Goal: Information Seeking & Learning: Check status

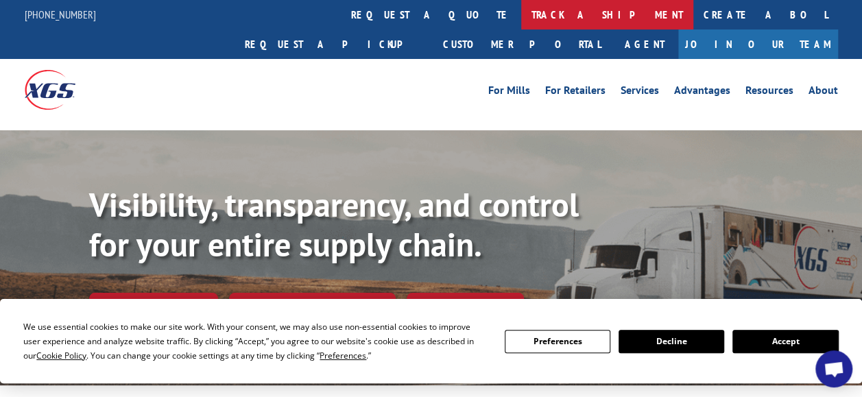
click at [521, 21] on link "track a shipment" at bounding box center [607, 14] width 172 height 29
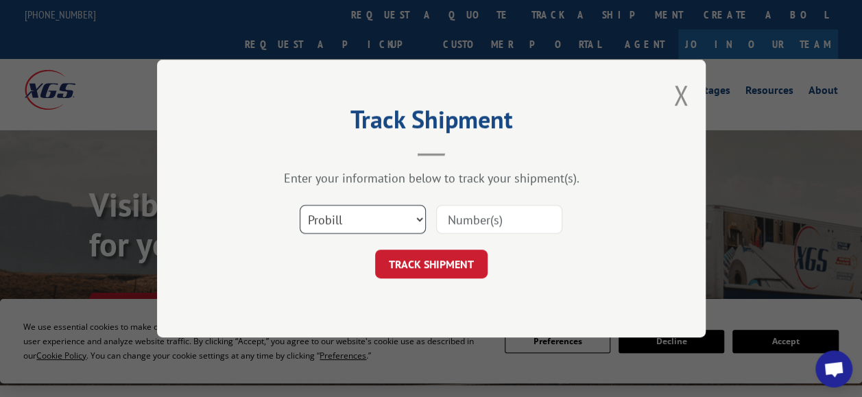
click at [369, 219] on select "Select category... Probill BOL PO" at bounding box center [363, 219] width 126 height 29
select select "bol"
click at [300, 205] on select "Select category... Probill BOL PO" at bounding box center [363, 219] width 126 height 29
click at [490, 217] on input at bounding box center [499, 219] width 126 height 29
click at [514, 215] on input at bounding box center [499, 219] width 126 height 29
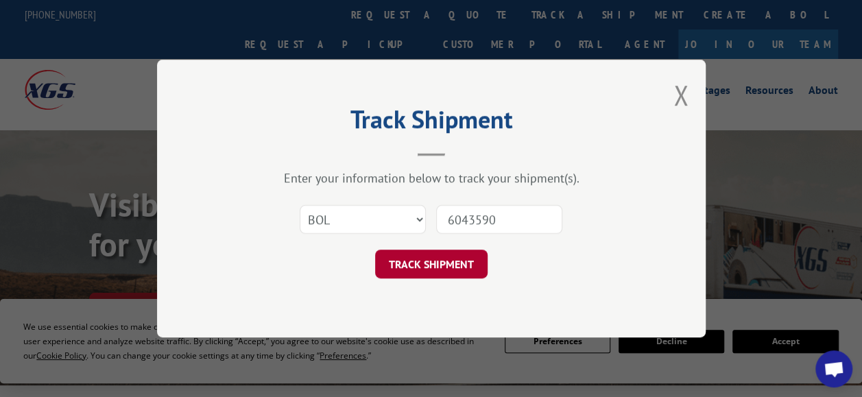
type input "6043590"
click at [409, 273] on button "TRACK SHIPMENT" at bounding box center [431, 264] width 112 height 29
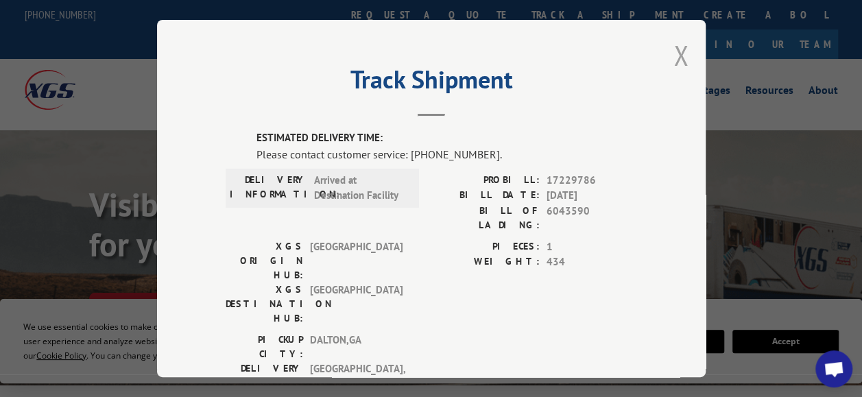
click at [673, 49] on button "Close modal" at bounding box center [680, 55] width 15 height 36
